Goal: Task Accomplishment & Management: Manage account settings

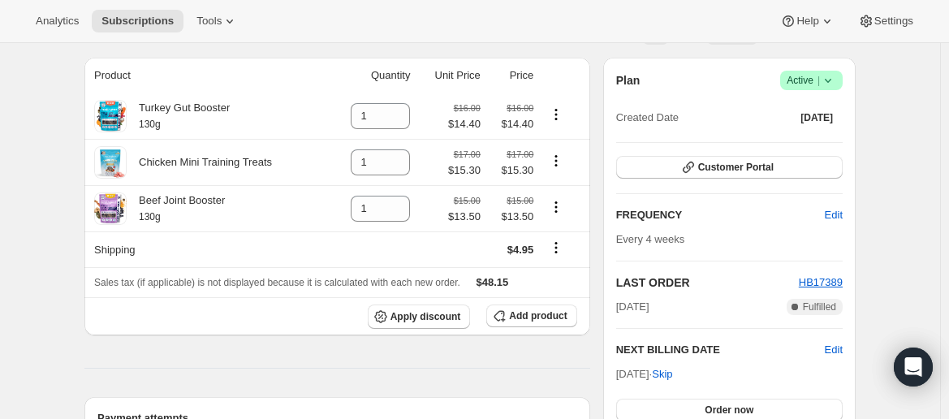
scroll to position [137, 0]
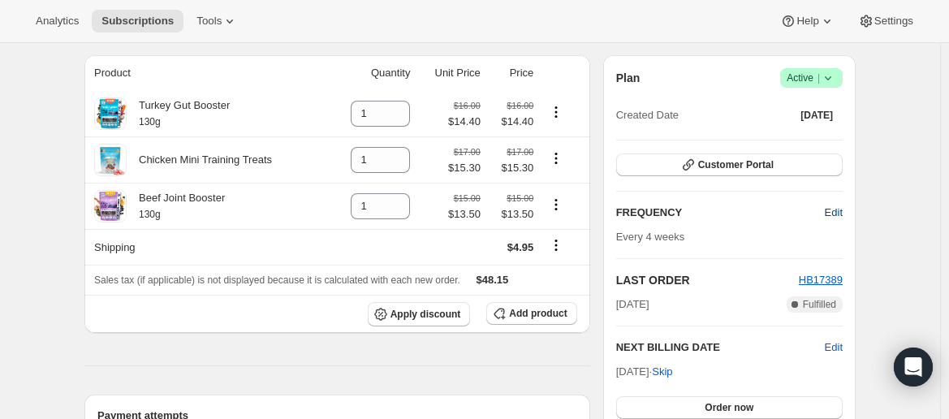
click at [836, 209] on span "Edit" at bounding box center [834, 213] width 18 height 16
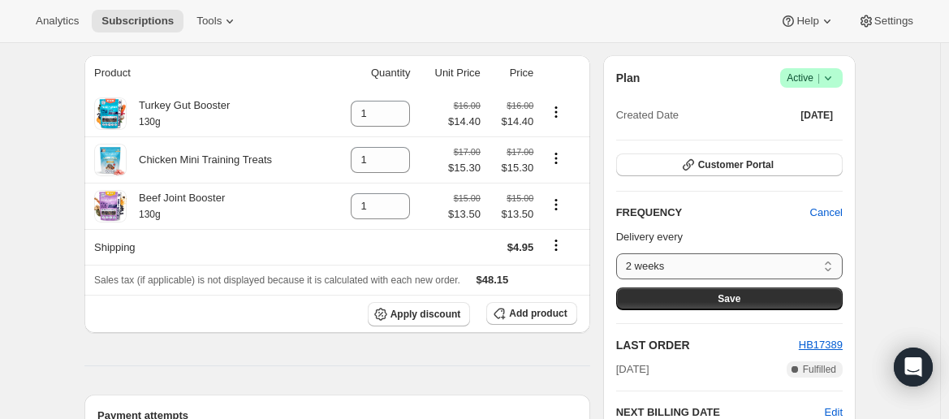
click at [684, 261] on select "2 weeks 4 weeks 6 weeks 8 weeks Custom..." at bounding box center [729, 266] width 226 height 26
select select "WEEK#8"
click at [619, 253] on select "2 weeks 4 weeks 6 weeks 8 weeks Custom..." at bounding box center [729, 266] width 226 height 26
click at [696, 299] on button "Save" at bounding box center [729, 298] width 226 height 23
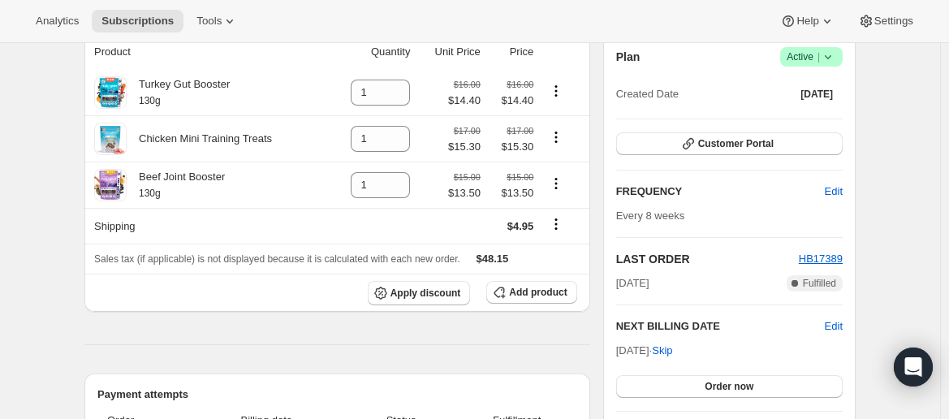
scroll to position [249, 0]
click at [832, 319] on span "Edit" at bounding box center [834, 326] width 18 height 16
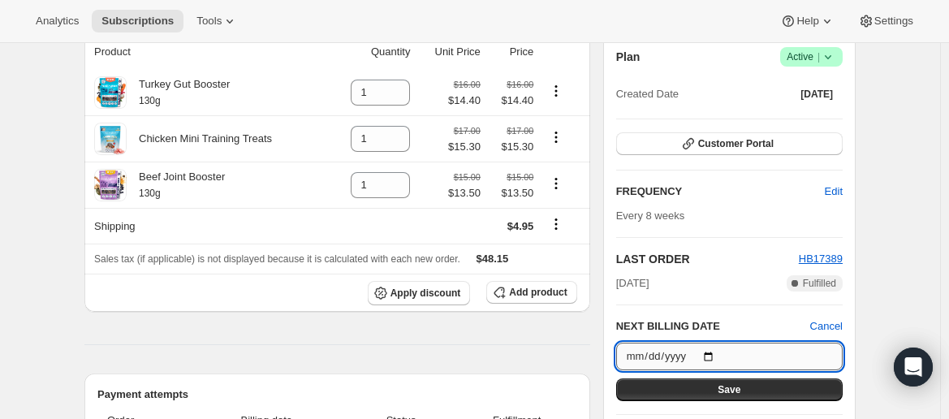
click at [707, 354] on input "[DATE]" at bounding box center [729, 357] width 226 height 28
click at [691, 356] on input "[DATE]" at bounding box center [729, 357] width 226 height 28
click at [649, 353] on input "[DATE]" at bounding box center [729, 357] width 226 height 28
click at [714, 351] on input "[DATE]" at bounding box center [729, 357] width 226 height 28
type input "[DATE]"
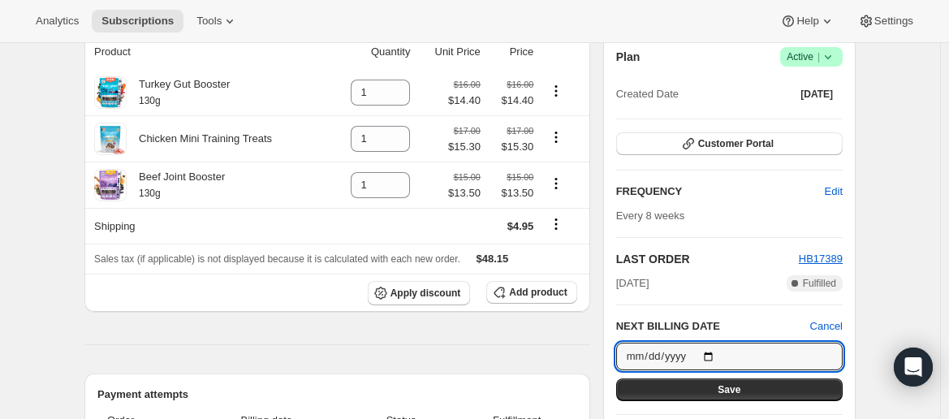
click at [710, 390] on button "Save" at bounding box center [729, 389] width 226 height 23
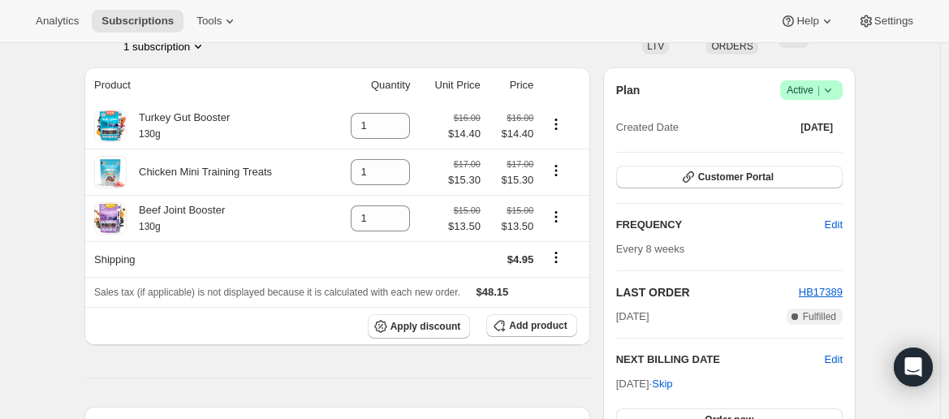
scroll to position [273, 0]
